Goal: Check status: Check status

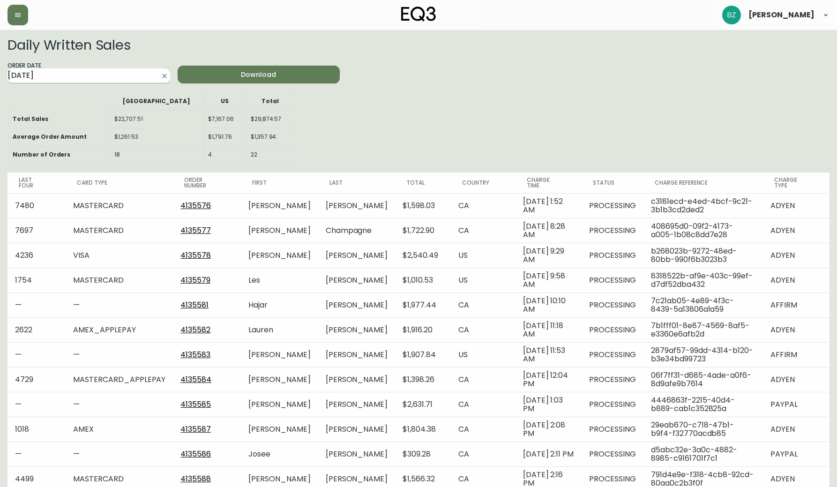
click at [151, 81] on input "[DATE]" at bounding box center [81, 75] width 148 height 15
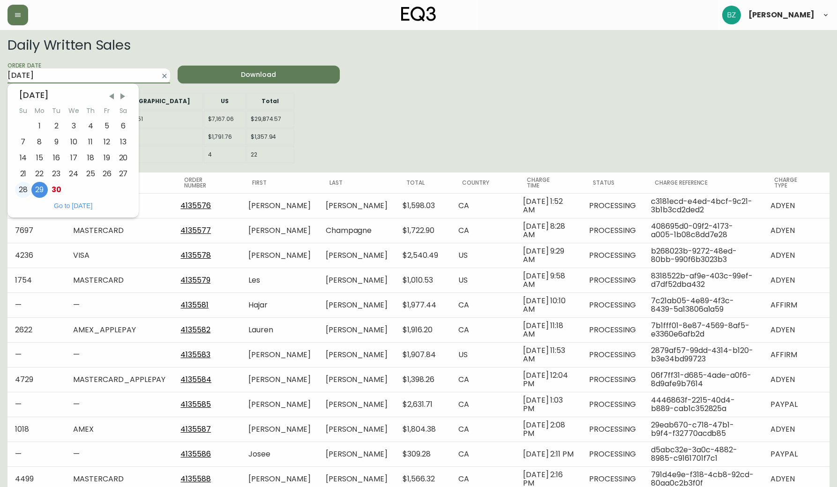
click at [21, 186] on div "28" at bounding box center [23, 190] width 16 height 16
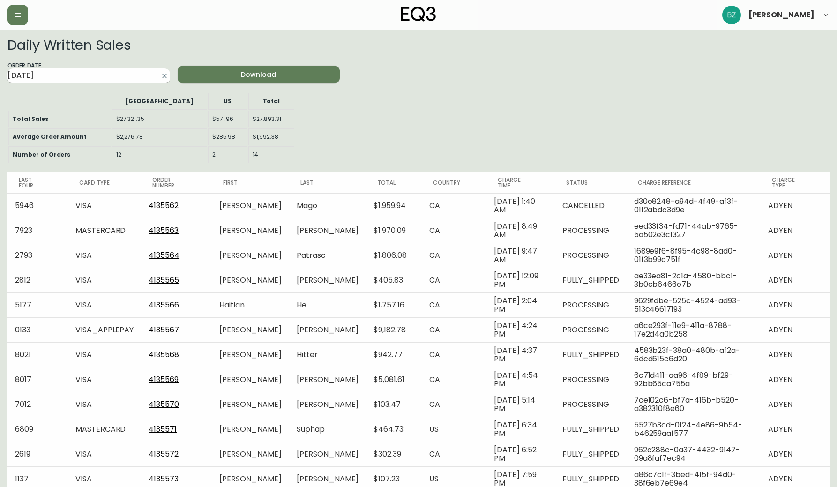
click at [97, 73] on input "[DATE]" at bounding box center [81, 75] width 148 height 15
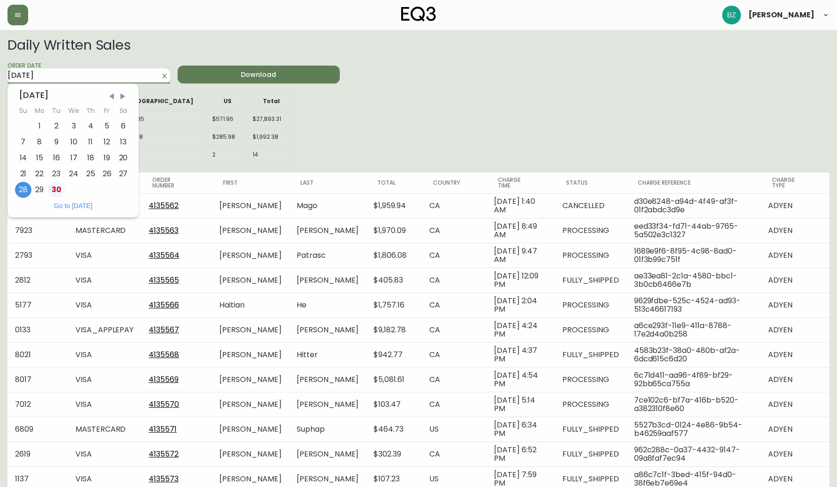
click at [50, 188] on div "30" at bounding box center [56, 190] width 17 height 16
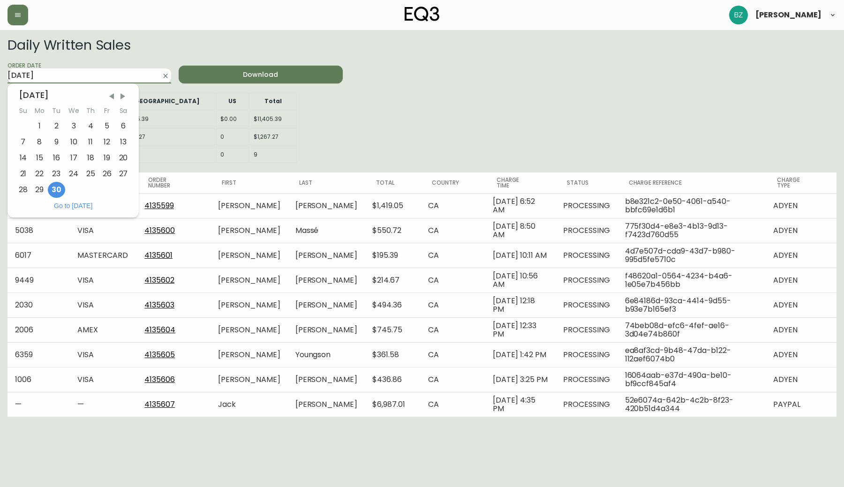
click at [92, 72] on input "[DATE]" at bounding box center [81, 75] width 149 height 15
click at [40, 191] on div "29" at bounding box center [39, 190] width 16 height 16
type input "[DATE]"
